Goal: Information Seeking & Learning: Learn about a topic

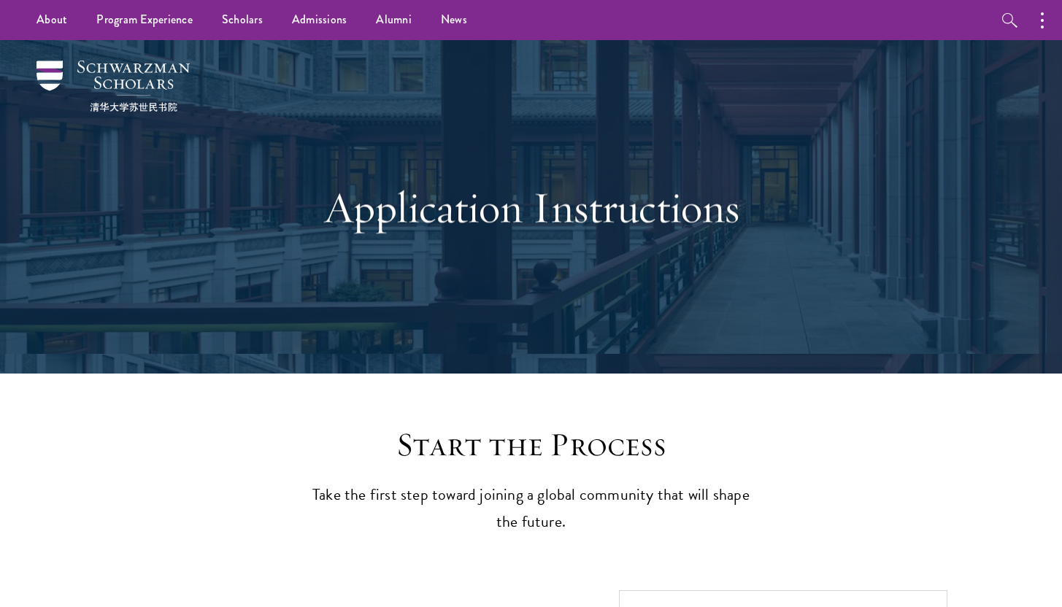
scroll to position [3, 0]
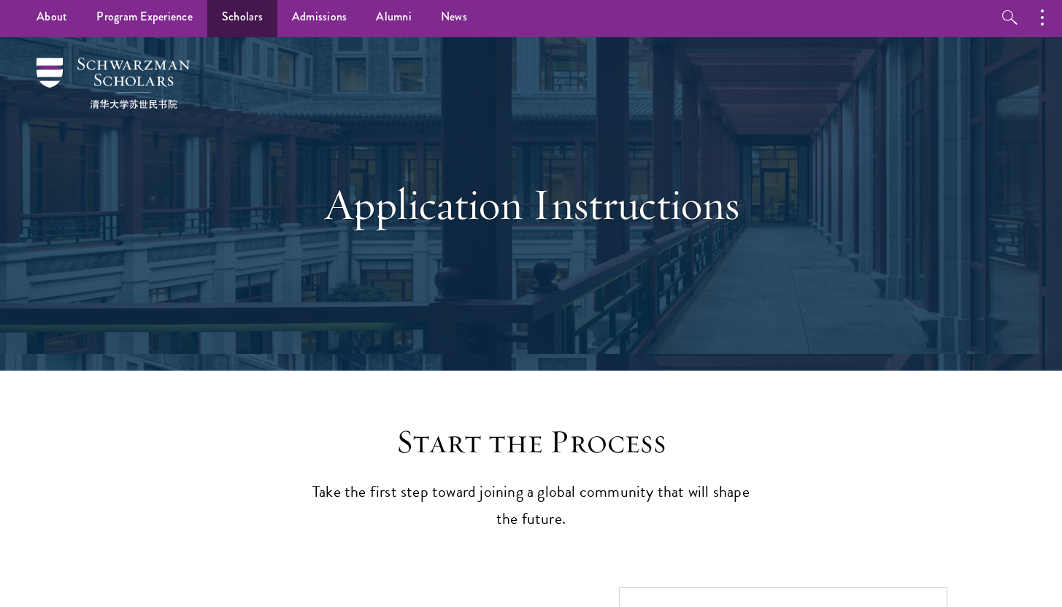
drag, startPoint x: 186, startPoint y: 77, endPoint x: 269, endPoint y: 1, distance: 112.6
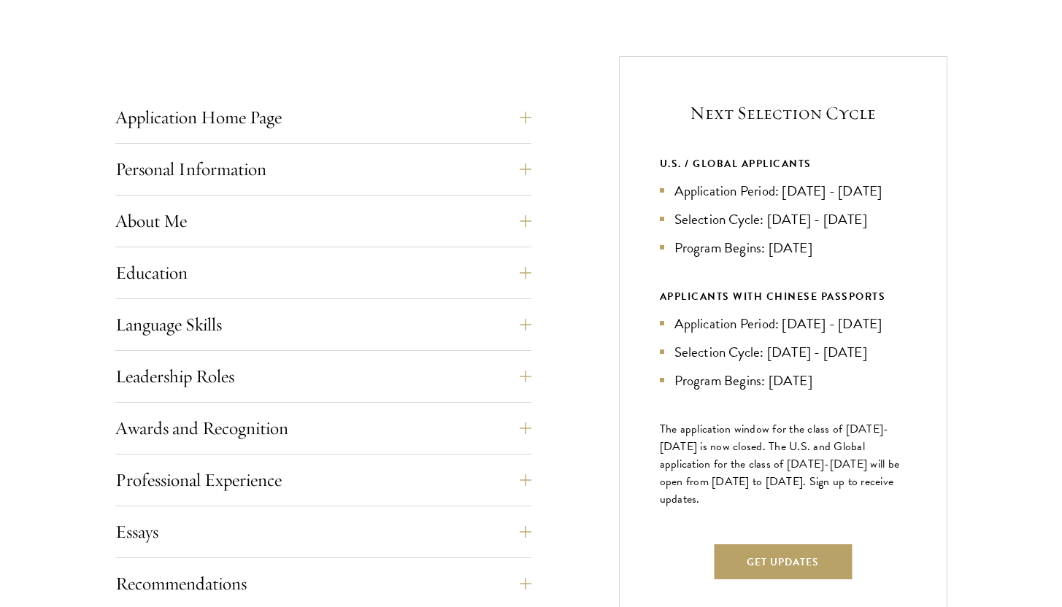
scroll to position [547, 0]
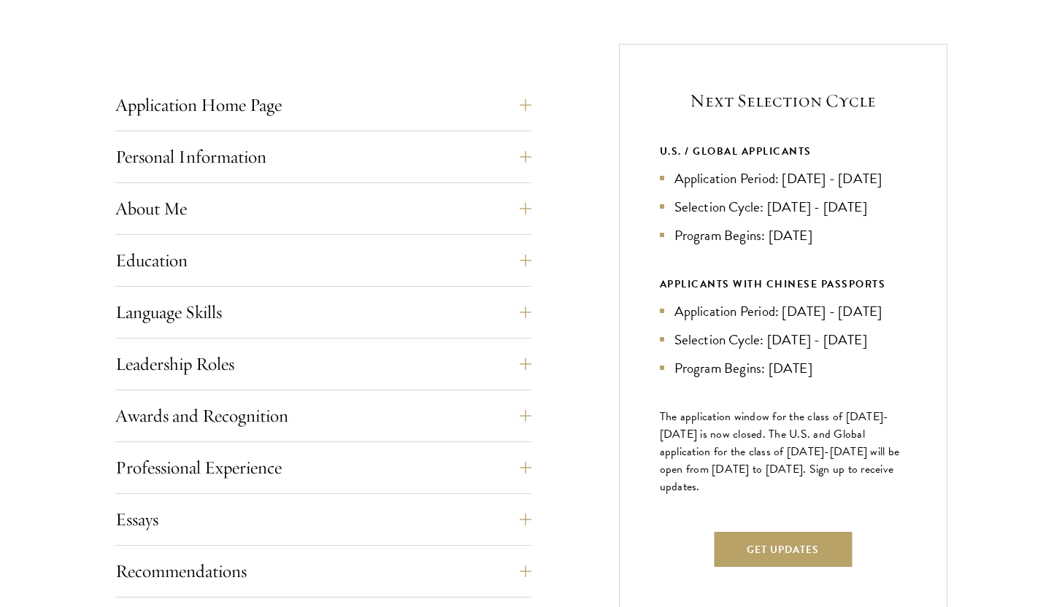
click at [786, 182] on li "Application Period: [DATE] - [DATE]" at bounding box center [783, 178] width 247 height 21
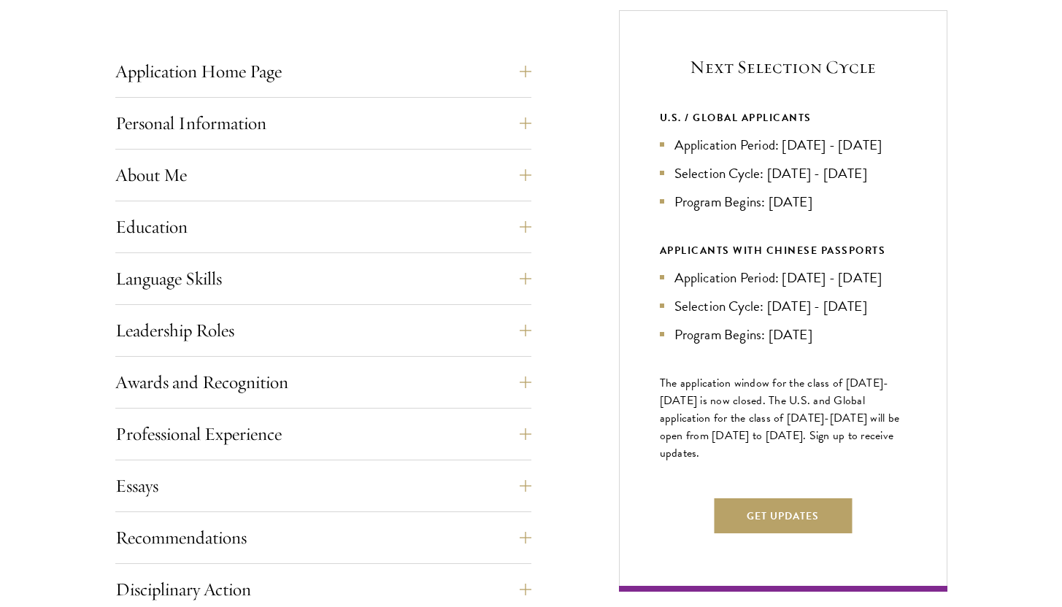
scroll to position [590, 0]
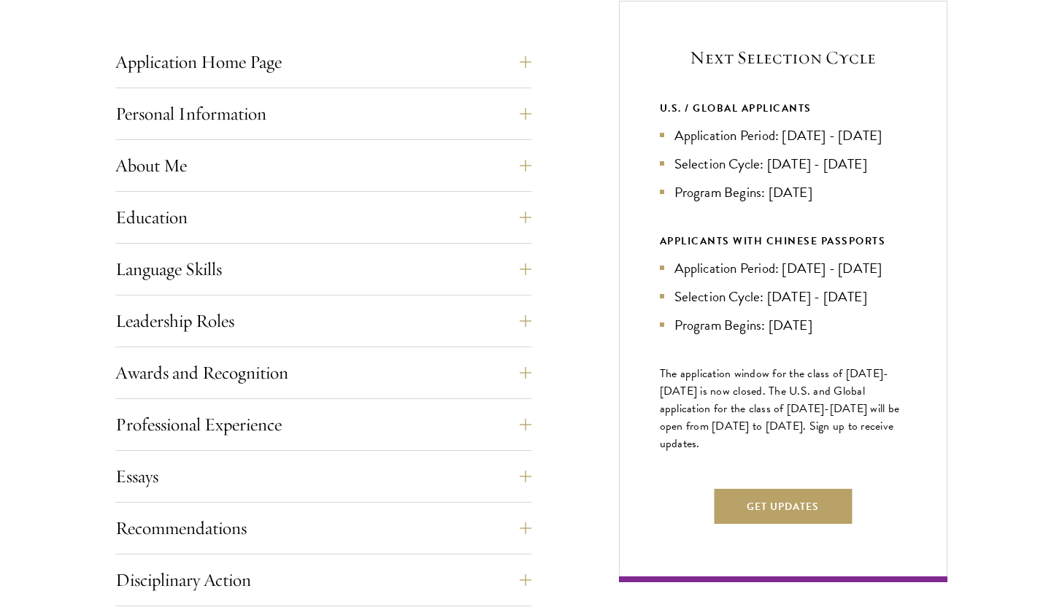
drag, startPoint x: 785, startPoint y: 137, endPoint x: 777, endPoint y: 155, distance: 20.9
click at [777, 146] on li "Application Period: [DATE] - [DATE]" at bounding box center [783, 135] width 247 height 21
copy li "Apr 2026 - Sep 2026"
